Goal: Task Accomplishment & Management: Manage account settings

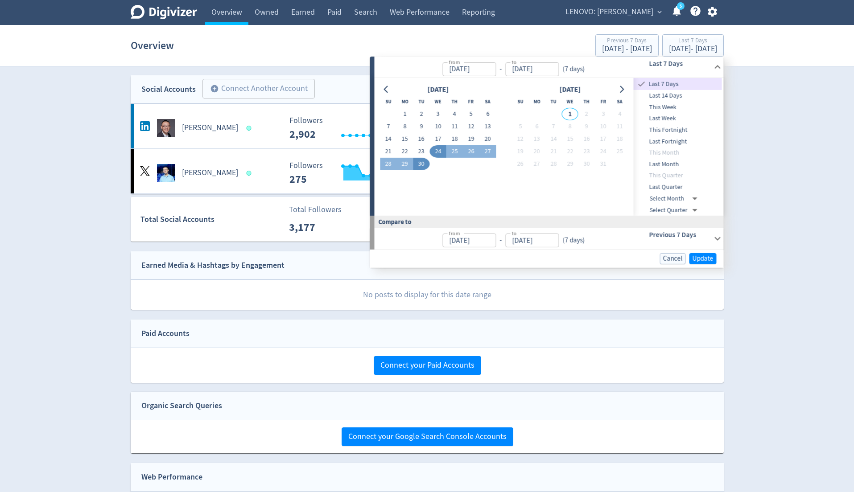
click at [476, 70] on input "24/09/2025" at bounding box center [469, 69] width 54 height 14
click at [465, 73] on input "24/09/2022" at bounding box center [469, 69] width 54 height 14
click at [456, 70] on input "24/10/2022" at bounding box center [469, 69] width 54 height 14
type input "Oct 01, 2022"
type input "30/09/2025"
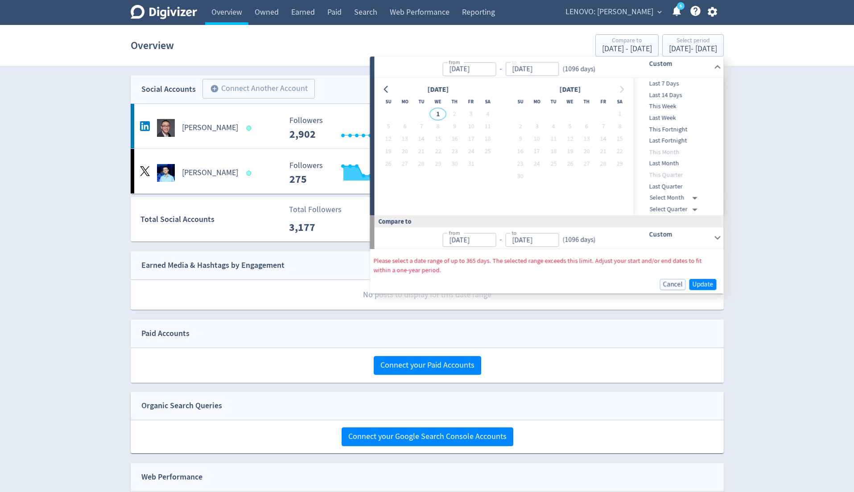
type input "Oct 01, 2019"
type input "Sep 30, 2022"
click at [515, 73] on input "30/09/2025" at bounding box center [532, 69] width 54 height 14
click at [529, 70] on input "30/09/2022" at bounding box center [532, 69] width 54 height 14
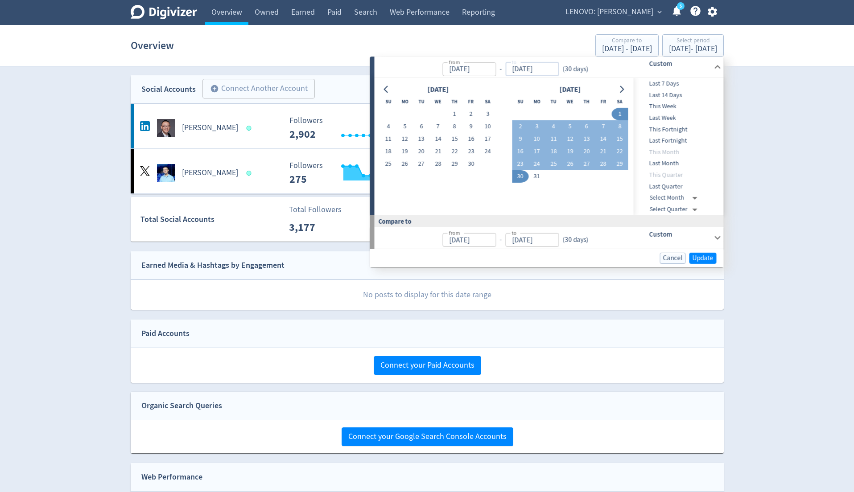
type input "Oct 30, 2022"
type input "Sep 01, 2022"
click at [710, 259] on span "Update" at bounding box center [702, 258] width 21 height 7
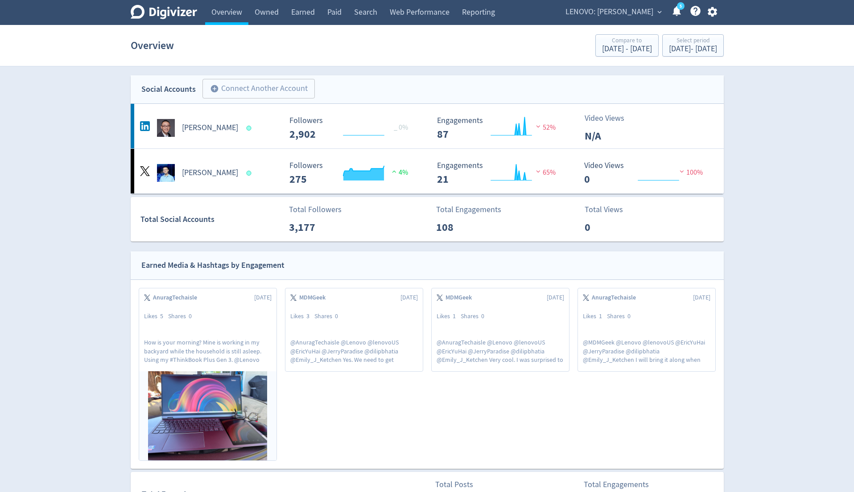
click at [616, 16] on span "LENOVO: [PERSON_NAME]" at bounding box center [609, 12] width 88 height 14
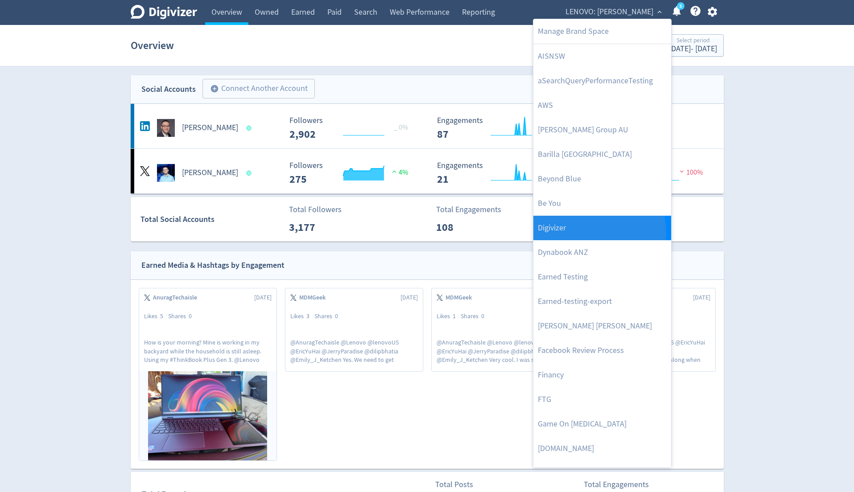
click at [575, 234] on link "Digivizer" at bounding box center [602, 228] width 138 height 25
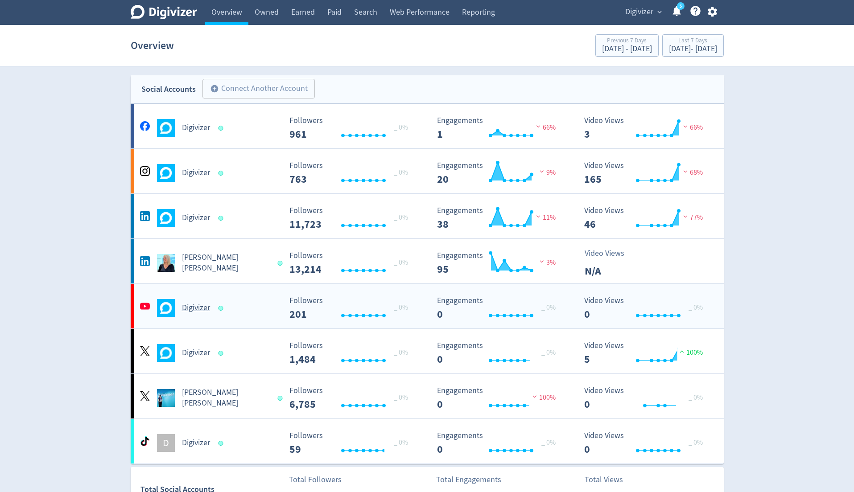
click at [222, 323] on div "Digivizer Created with Highcharts 10.3.3 _ 0% Followers 201 Created with Highch…" at bounding box center [427, 306] width 593 height 45
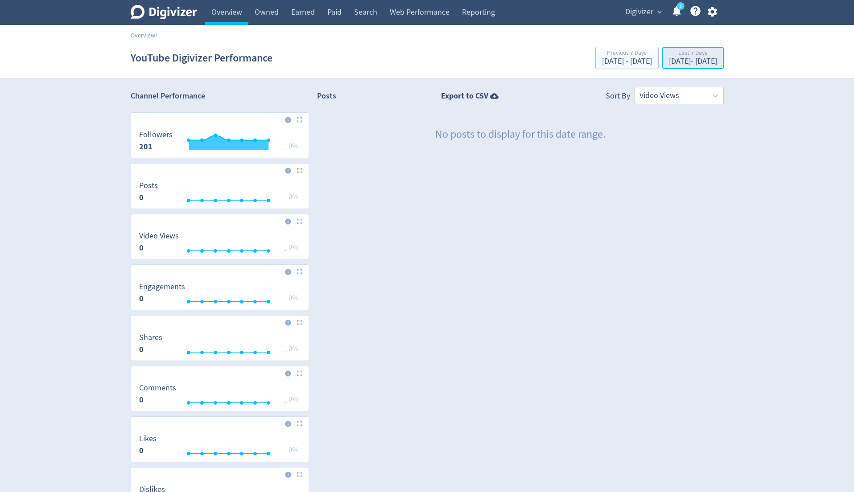
click at [669, 65] on div "[DATE] - [DATE]" at bounding box center [693, 62] width 48 height 8
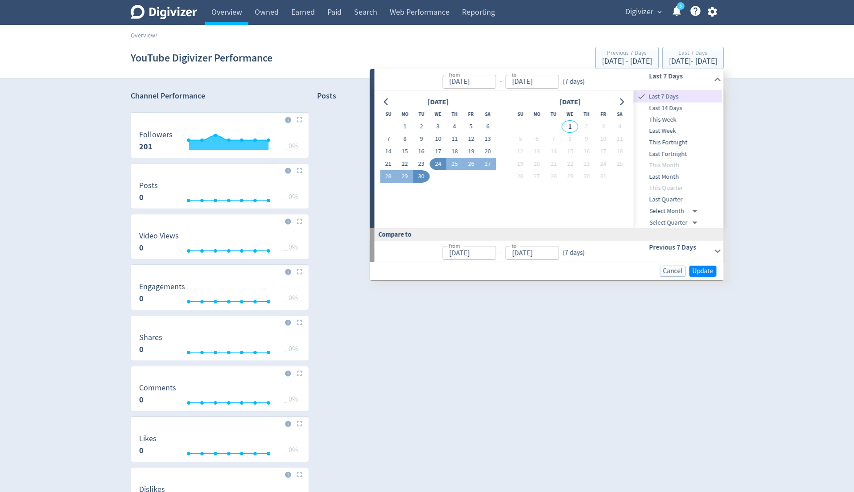
click at [489, 81] on input "24/09/2025" at bounding box center [469, 82] width 54 height 14
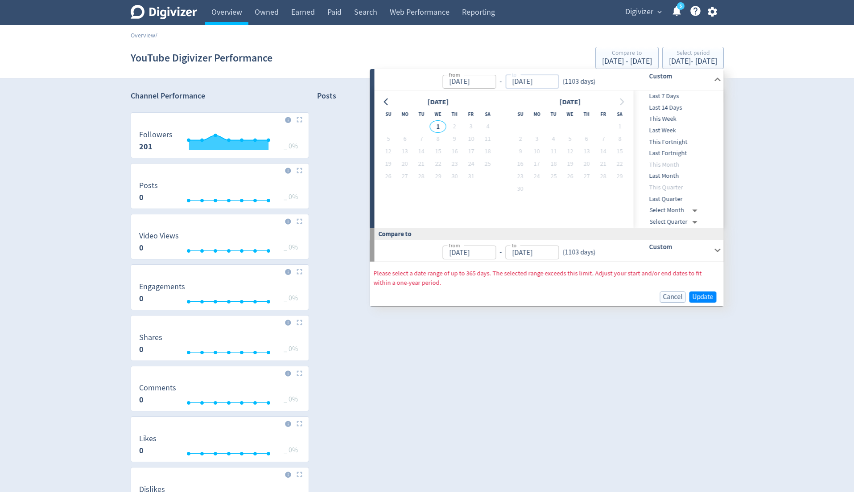
click at [551, 82] on input "[DATE]" at bounding box center [532, 82] width 54 height 14
type input "Sep 24, 2022"
type input "30/09/2025"
type input "Sep 17, 2019"
type input "Sep 23, 2022"
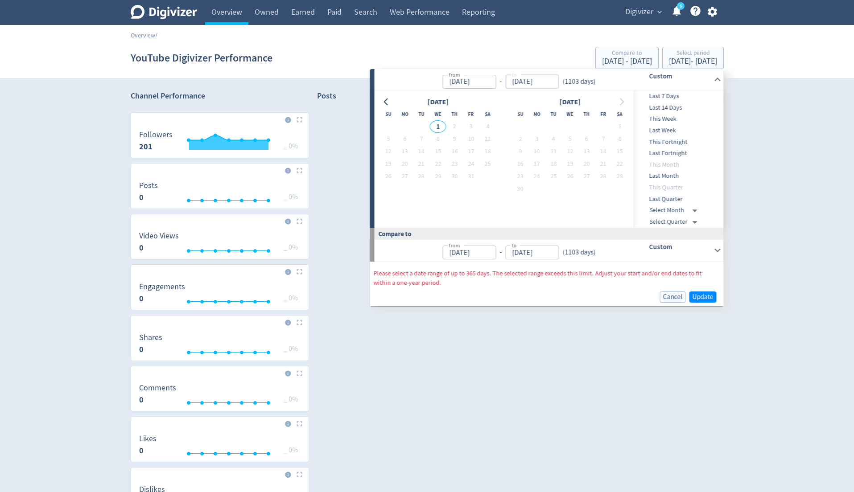
type input "Sep 30, 2022"
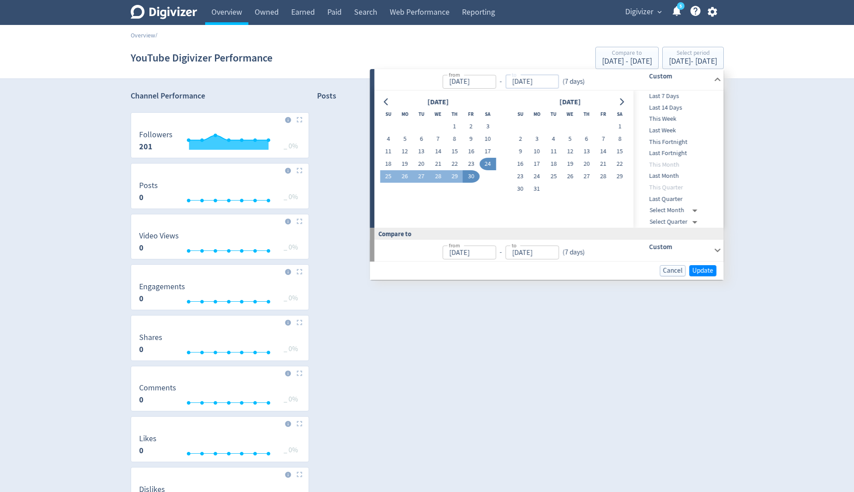
type input "Sep 17, 2022"
click at [621, 125] on button "1" at bounding box center [619, 126] width 16 height 12
type input "Oct 01, 2022"
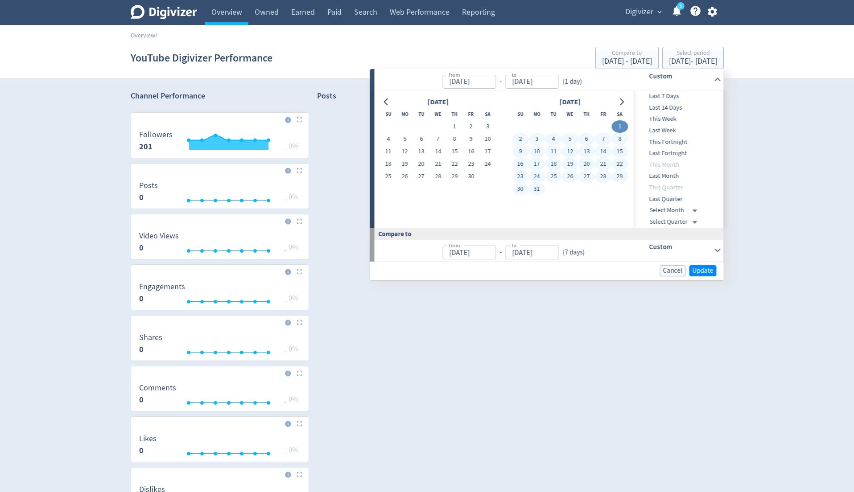
click at [544, 188] on button "31" at bounding box center [536, 189] width 16 height 12
type input "Oct 31, 2022"
type input "Aug 31, 2022"
type input "Sep 30, 2022"
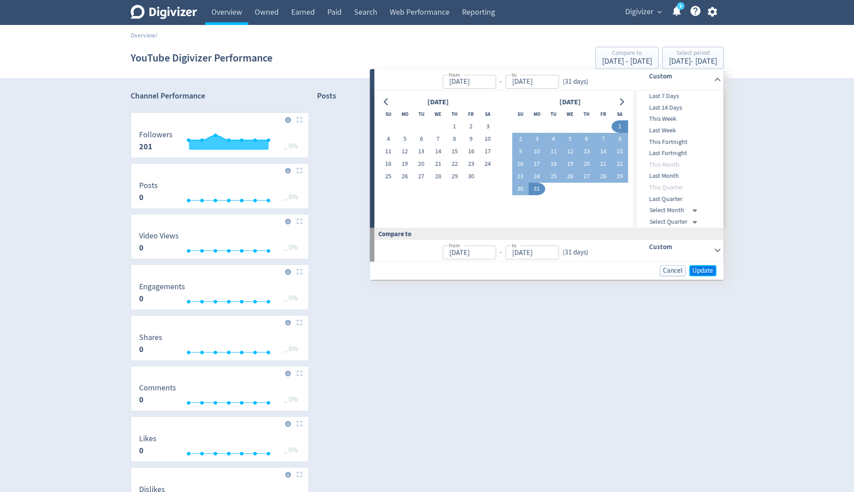
click at [700, 268] on span "Update" at bounding box center [702, 271] width 21 height 7
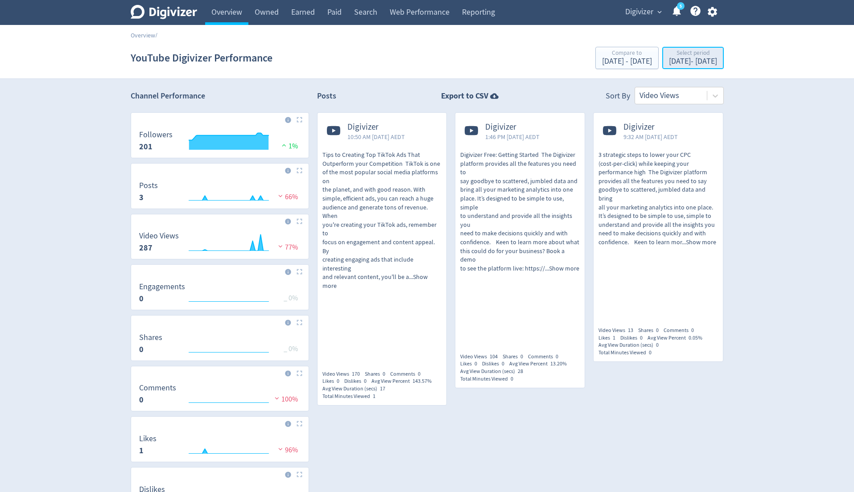
click at [694, 61] on div "Oct 1, 2022 - Oct 31, 2022" at bounding box center [693, 62] width 48 height 8
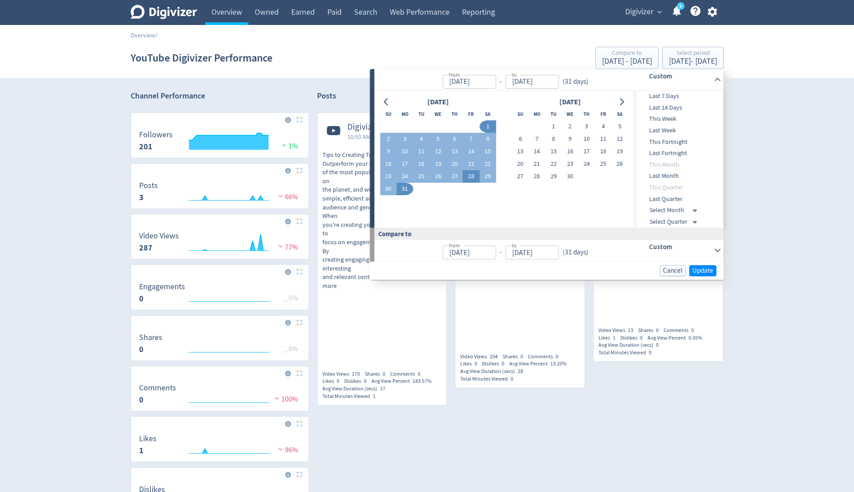
click at [474, 177] on button "28" at bounding box center [471, 176] width 16 height 12
type input "Oct 28, 2022"
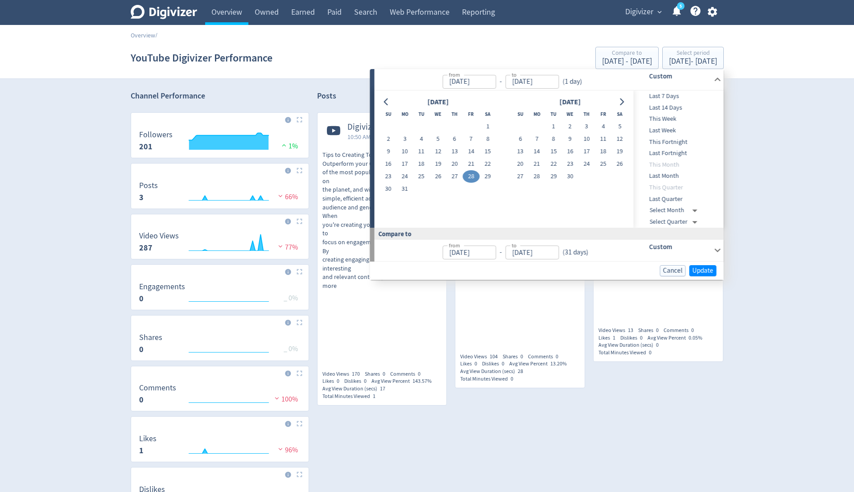
click at [474, 177] on button "28" at bounding box center [471, 176] width 16 height 12
type input "Oct 27, 2022"
click at [697, 268] on span "Update" at bounding box center [702, 271] width 21 height 7
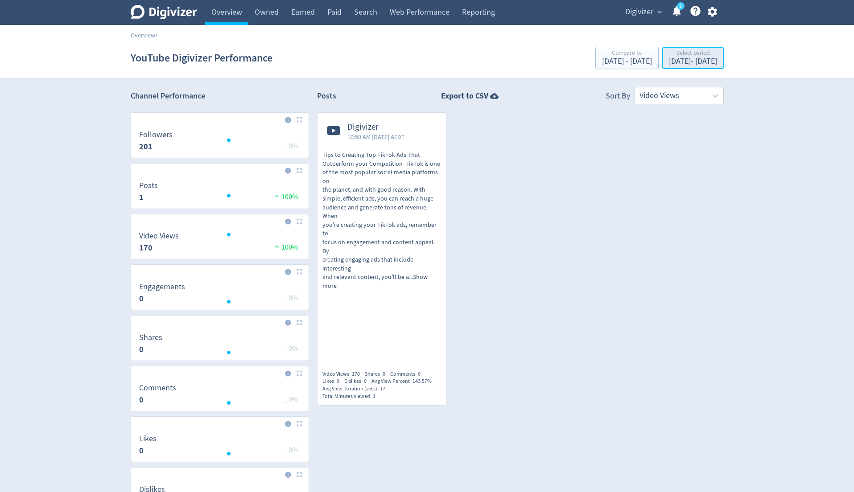
click at [669, 58] on div "Oct 28, 2022 - Oct 28, 2022" at bounding box center [693, 62] width 48 height 8
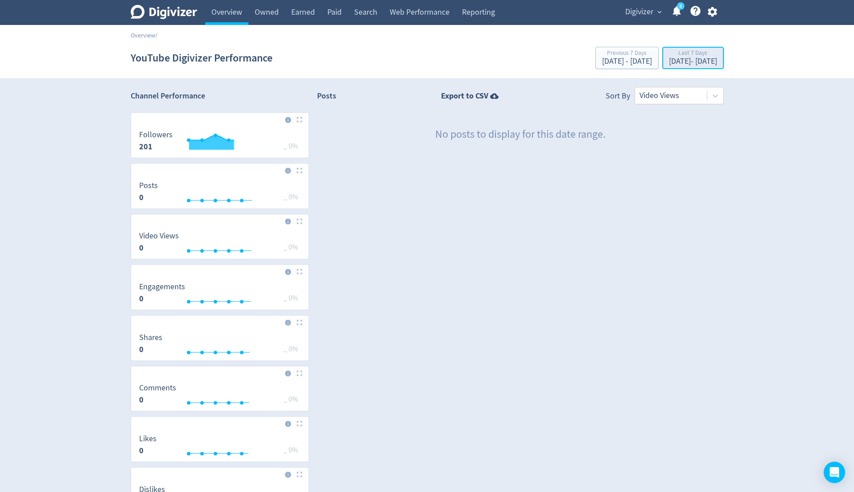
click at [682, 62] on div "[DATE] - [DATE]" at bounding box center [693, 62] width 48 height 8
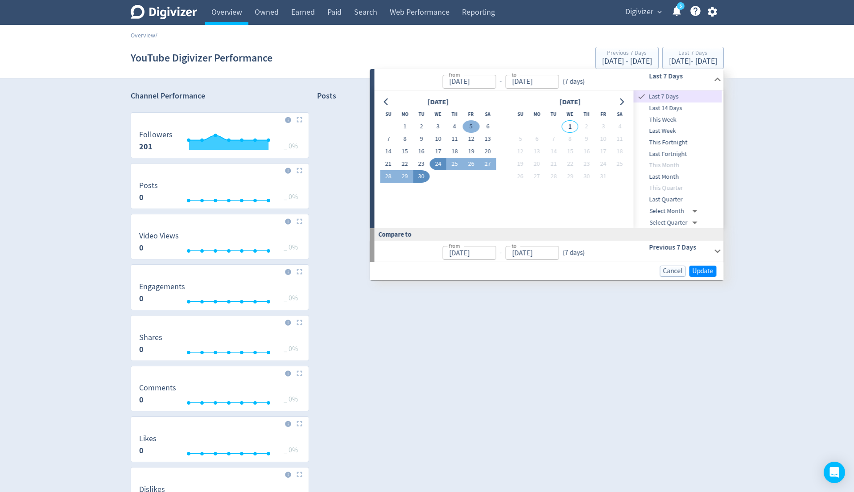
click at [471, 126] on button "5" at bounding box center [471, 126] width 16 height 12
type input "[DATE]"
click at [471, 126] on button "5" at bounding box center [471, 126] width 16 height 12
type input "[DATE]"
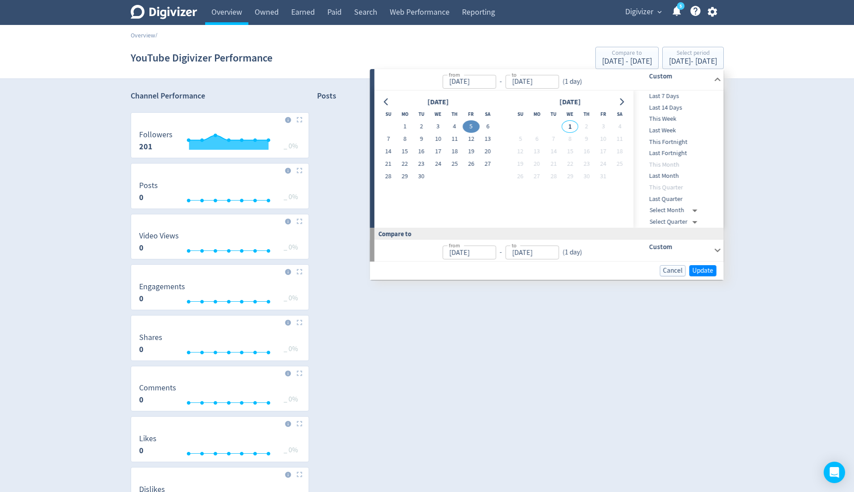
type input "[DATE]"
click at [698, 268] on span "Update" at bounding box center [702, 271] width 21 height 7
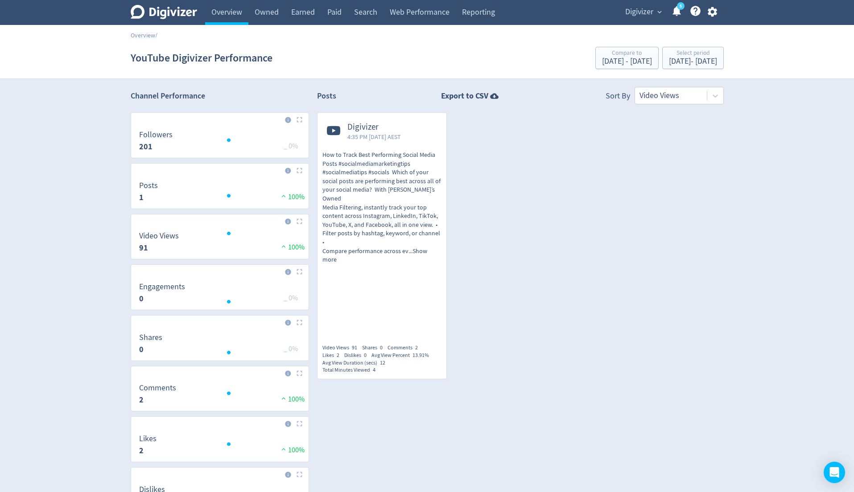
click at [642, 13] on span "Digivizer" at bounding box center [639, 12] width 28 height 14
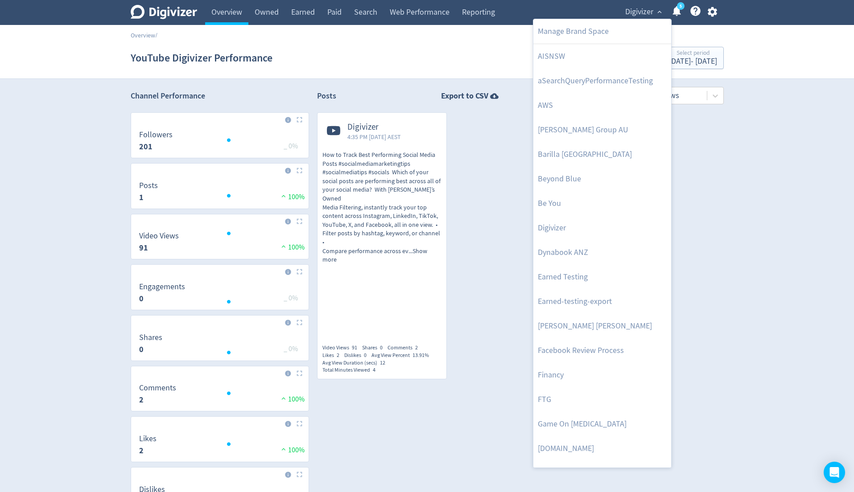
click at [716, 17] on div at bounding box center [427, 246] width 854 height 492
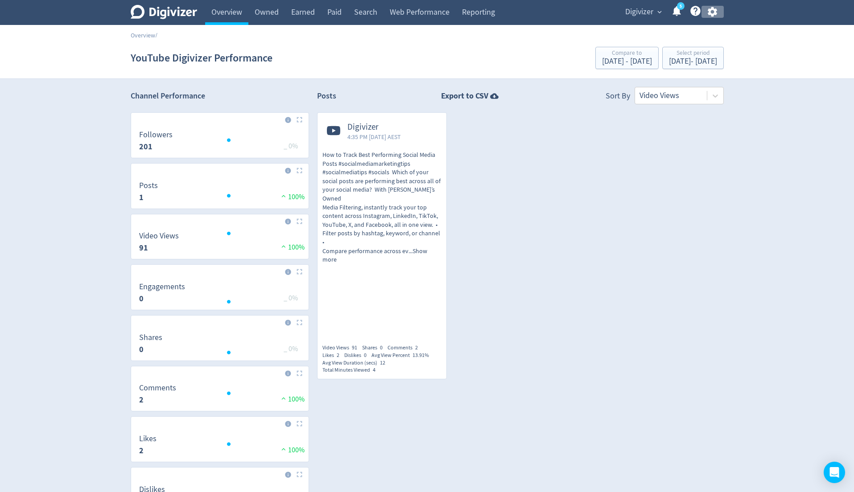
click at [714, 15] on icon "button" at bounding box center [712, 12] width 12 height 12
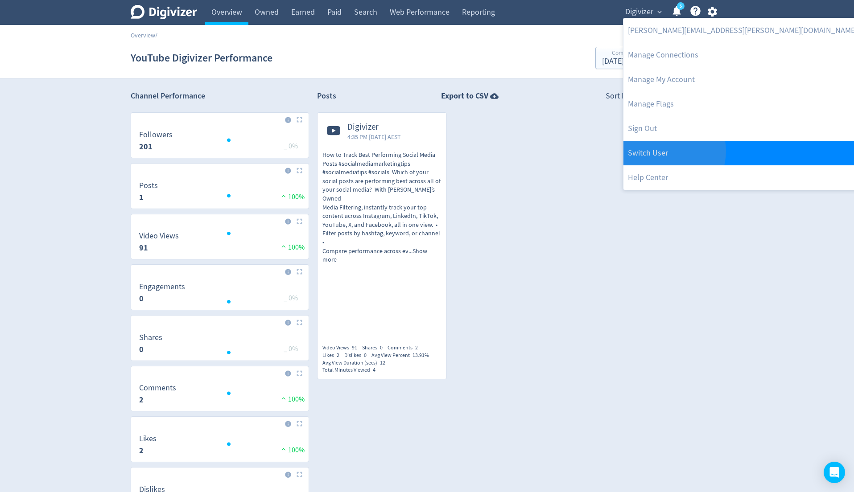
click at [667, 151] on link "Switch User" at bounding box center [742, 153] width 238 height 25
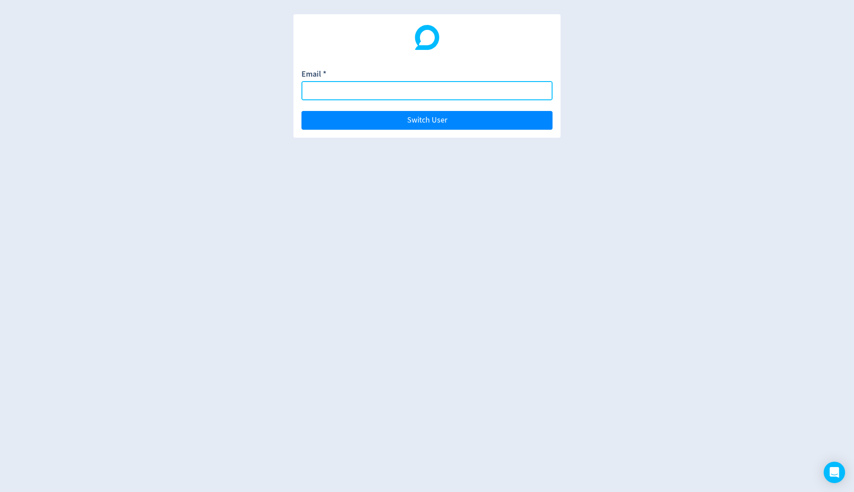
click at [526, 89] on input "Email *" at bounding box center [426, 90] width 251 height 19
type input "[PERSON_NAME][EMAIL_ADDRESS][PERSON_NAME][DOMAIN_NAME]"
click at [301, 111] on button "Switch User" at bounding box center [426, 120] width 251 height 19
